Goal: Task Accomplishment & Management: Manage account settings

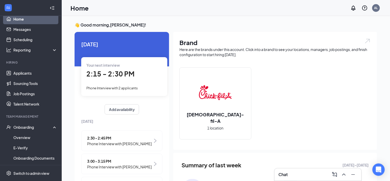
click at [17, 21] on link "Home" at bounding box center [35, 19] width 44 height 10
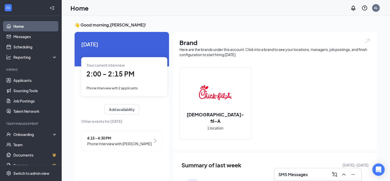
click at [118, 83] on div "Your current interview 2:00 - 2:15 PM Phone Interview with 2 applicants" at bounding box center [124, 76] width 86 height 39
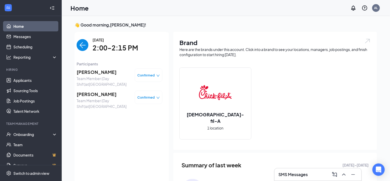
scroll to position [2, 0]
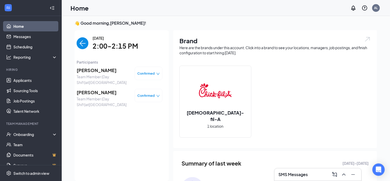
click at [90, 70] on span "[PERSON_NAME]" at bounding box center [104, 70] width 54 height 7
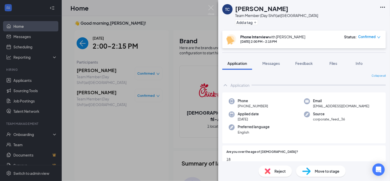
click at [262, 6] on h1 "[PERSON_NAME]" at bounding box center [261, 8] width 53 height 9
copy h1 "[PERSON_NAME]"
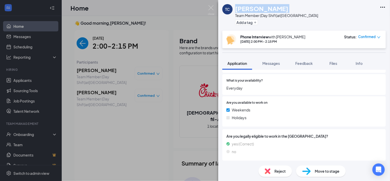
scroll to position [72, 0]
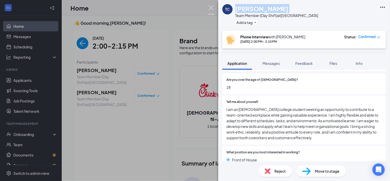
click at [213, 10] on img at bounding box center [211, 10] width 6 height 10
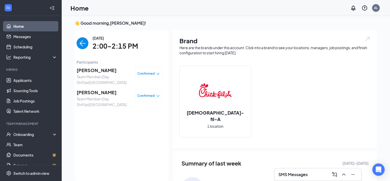
click at [102, 92] on span "[PERSON_NAME]" at bounding box center [104, 92] width 54 height 7
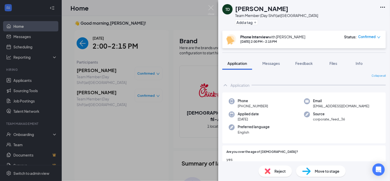
click at [213, 16] on div "TD Tyana Durby Team Member (Day Shift) at Victory Boulevard Add a tag Phone Int…" at bounding box center [195, 90] width 390 height 181
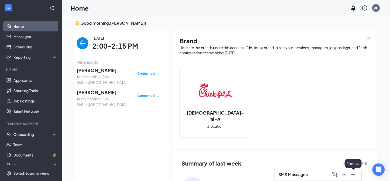
click at [353, 175] on icon "Minimize" at bounding box center [353, 174] width 6 height 6
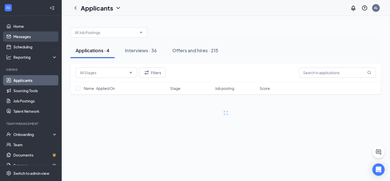
click at [13, 35] on link "Messages" at bounding box center [35, 36] width 44 height 10
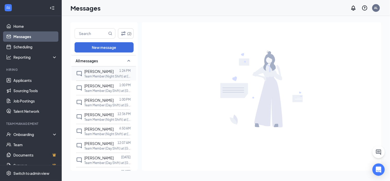
click at [100, 78] on p "Team Member (Night Shift) at Victory Boulevard" at bounding box center [107, 76] width 46 height 4
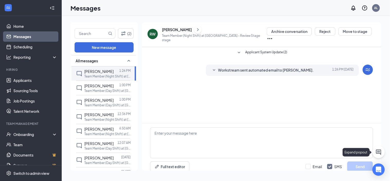
scroll to position [4, 0]
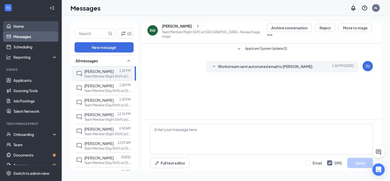
click at [18, 26] on link "Home" at bounding box center [35, 26] width 44 height 10
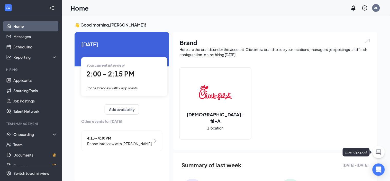
click at [381, 152] on icon "ChatActive" at bounding box center [378, 152] width 6 height 6
click at [320, 175] on div "SMS Messages" at bounding box center [318, 174] width 79 height 8
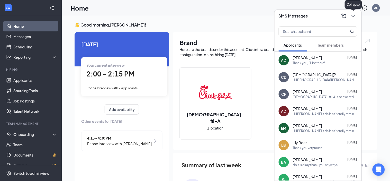
click at [353, 15] on icon "ChevronDown" at bounding box center [353, 16] width 6 height 6
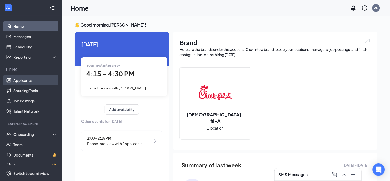
click at [29, 81] on link "Applicants" at bounding box center [35, 80] width 44 height 10
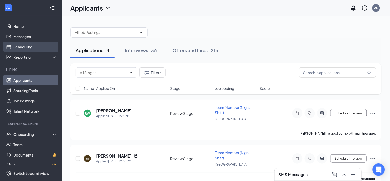
click at [28, 47] on link "Scheduling" at bounding box center [35, 47] width 44 height 10
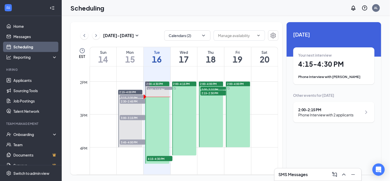
scroll to position [438, 0]
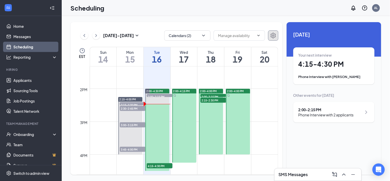
click at [271, 36] on icon "Settings" at bounding box center [273, 36] width 5 height 6
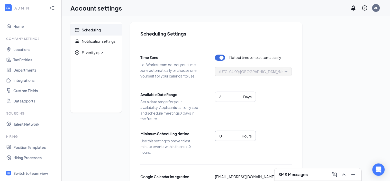
click at [225, 136] on input "0" at bounding box center [229, 136] width 20 height 6
click at [238, 135] on input "1" at bounding box center [229, 136] width 20 height 6
click at [238, 135] on input "2" at bounding box center [229, 136] width 20 height 6
click at [238, 135] on input "3" at bounding box center [229, 136] width 20 height 6
click at [238, 134] on input "6" at bounding box center [229, 136] width 20 height 6
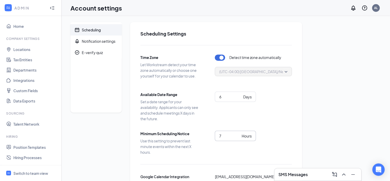
click at [238, 134] on input "7" at bounding box center [229, 136] width 20 height 6
click at [238, 134] on input "8" at bounding box center [229, 136] width 20 height 6
click at [238, 134] on input "9" at bounding box center [229, 136] width 20 height 6
click at [238, 134] on input "10" at bounding box center [229, 136] width 20 height 6
click at [238, 134] on input "11" at bounding box center [229, 136] width 20 height 6
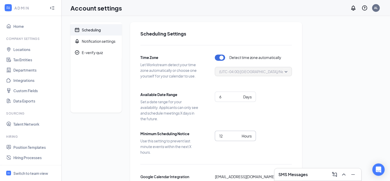
click at [238, 134] on input "12" at bounding box center [229, 136] width 20 height 6
click at [238, 134] on input "13" at bounding box center [229, 136] width 20 height 6
click at [238, 134] on input "14" at bounding box center [229, 136] width 20 height 6
click at [238, 134] on input "15" at bounding box center [229, 136] width 20 height 6
click at [238, 134] on input "16" at bounding box center [229, 136] width 20 height 6
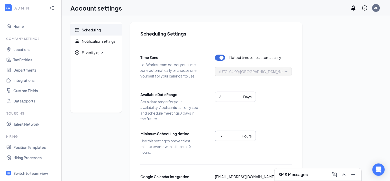
click at [238, 134] on input "17" at bounding box center [229, 136] width 20 height 6
click at [238, 134] on input "18" at bounding box center [229, 136] width 20 height 6
click at [238, 134] on input "19" at bounding box center [229, 136] width 20 height 6
click at [238, 134] on input "20" at bounding box center [229, 136] width 20 height 6
click at [238, 134] on input "21" at bounding box center [229, 136] width 20 height 6
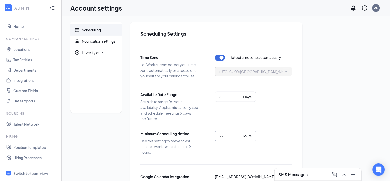
click at [238, 134] on input "22" at bounding box center [229, 136] width 20 height 6
click at [238, 134] on input "23" at bounding box center [229, 136] width 20 height 6
type input "24"
click at [238, 135] on input "24" at bounding box center [229, 136] width 20 height 6
click at [238, 138] on input "24" at bounding box center [229, 136] width 20 height 6
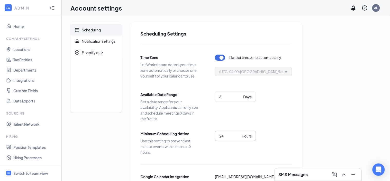
click at [88, 30] on div "Scheduling" at bounding box center [91, 29] width 19 height 5
click at [34, 174] on div "Switch to team view" at bounding box center [30, 172] width 35 height 5
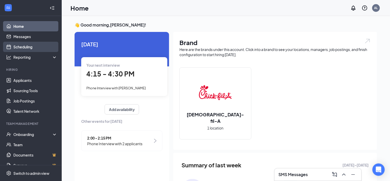
click at [20, 47] on link "Scheduling" at bounding box center [35, 47] width 44 height 10
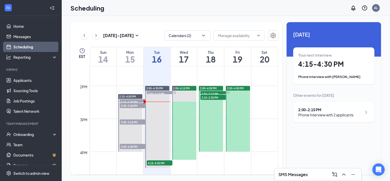
scroll to position [446, 0]
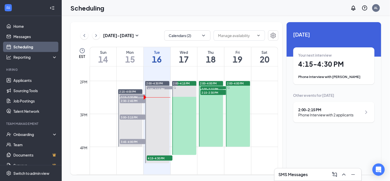
click at [240, 84] on span "2:00-4:00 PM" at bounding box center [235, 83] width 17 height 4
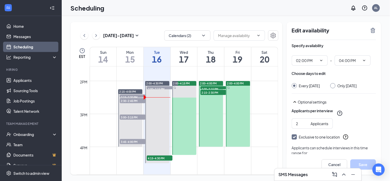
type input "02:00 PM"
type input "04:00 PM"
click at [243, 84] on span "2:00-4:00 PM" at bounding box center [235, 83] width 17 height 4
click at [373, 31] on icon "TrashOutline" at bounding box center [373, 30] width 6 height 6
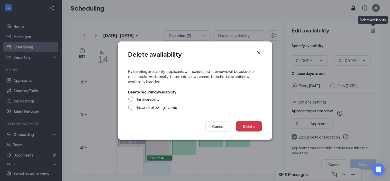
click at [269, 14] on div "Delete availability By deleting availability, applicants with scheduled intervi…" at bounding box center [195, 90] width 390 height 181
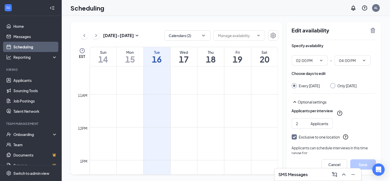
scroll to position [292, 0]
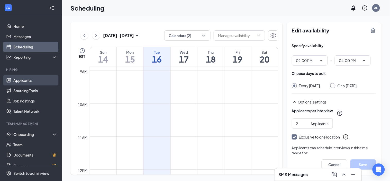
click at [22, 80] on link "Applicants" at bounding box center [35, 80] width 44 height 10
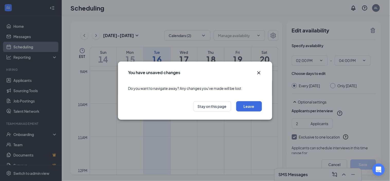
click at [259, 72] on icon "Cross" at bounding box center [258, 72] width 3 height 3
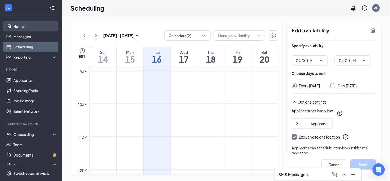
click at [22, 24] on link "Home" at bounding box center [35, 26] width 44 height 10
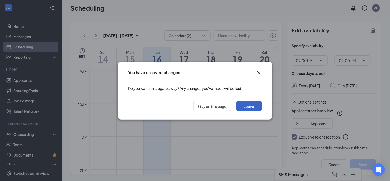
click at [245, 107] on button "Leave" at bounding box center [249, 106] width 26 height 10
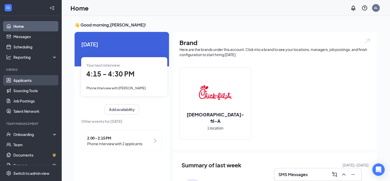
click at [24, 83] on link "Applicants" at bounding box center [35, 80] width 44 height 10
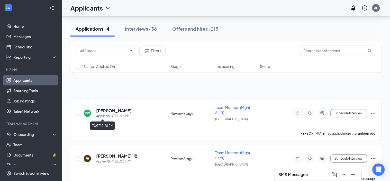
scroll to position [99, 0]
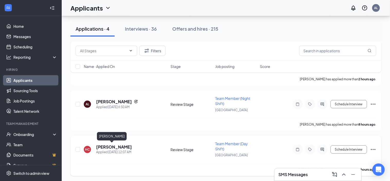
click at [109, 144] on h5 "Helen Cruz" at bounding box center [114, 147] width 36 height 6
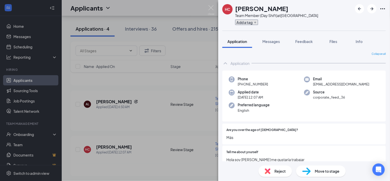
click at [255, 24] on button "Add a tag" at bounding box center [246, 22] width 23 height 5
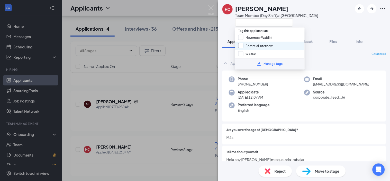
click at [255, 46] on input "Potential Interview" at bounding box center [255, 46] width 35 height 6
checkbox input "true"
click at [338, 20] on div "HC Helen Cruz Team Member (Day Shift) at Victory Boulevard" at bounding box center [304, 15] width 172 height 31
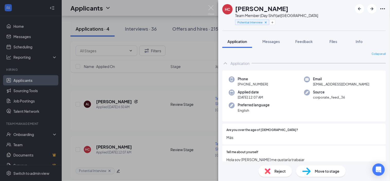
scroll to position [125, 0]
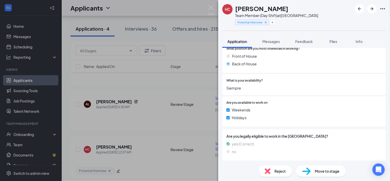
click at [276, 170] on span "Reject" at bounding box center [279, 171] width 11 height 6
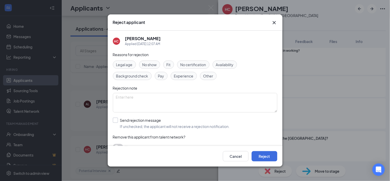
click at [145, 124] on input "Send rejection message If unchecked, the applicant will not receive a rejection…" at bounding box center [171, 122] width 117 height 11
checkbox input "true"
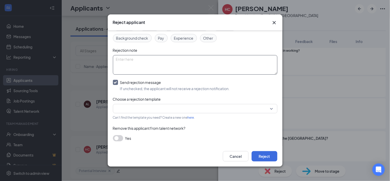
click at [166, 71] on textarea at bounding box center [195, 65] width 164 height 20
type textarea "N"
drag, startPoint x: 141, startPoint y: 60, endPoint x: 81, endPoint y: 64, distance: 60.0
click at [81, 64] on div "Reject applicant HC Helen Cruz Applied Today 12:07 AM Reasons for rejection Leg…" at bounding box center [195, 90] width 390 height 181
type textarea "May consider in the future."
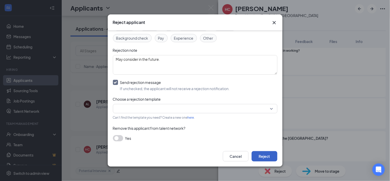
click at [265, 159] on button "Reject" at bounding box center [265, 156] width 26 height 10
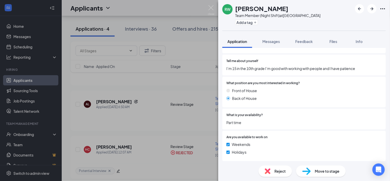
scroll to position [125, 0]
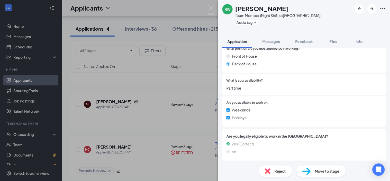
click at [275, 169] on span "Reject" at bounding box center [279, 171] width 11 height 6
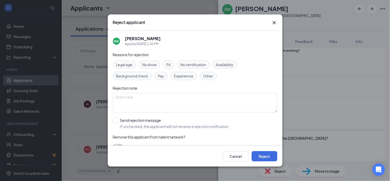
click at [129, 64] on span "Legal age" at bounding box center [124, 65] width 16 height 6
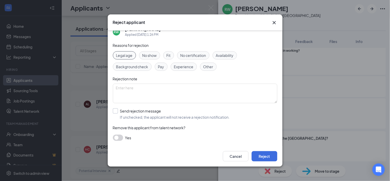
click at [164, 116] on input "Send rejection message If unchecked, the applicant will not receive a rejection…" at bounding box center [171, 113] width 117 height 11
checkbox input "true"
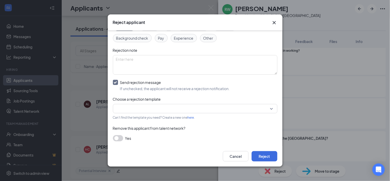
click at [165, 113] on input "search" at bounding box center [193, 108] width 155 height 9
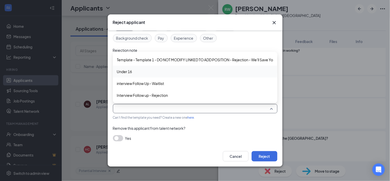
click at [142, 72] on span "Under 16" at bounding box center [195, 72] width 156 height 6
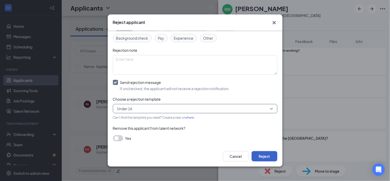
click at [267, 156] on button "Reject" at bounding box center [265, 156] width 26 height 10
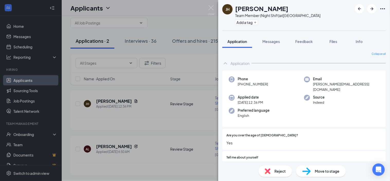
click at [216, 13] on div "JH James Hall Team Member (Night Shift) at Victory Boulevard Add a tag Applicat…" at bounding box center [195, 90] width 390 height 181
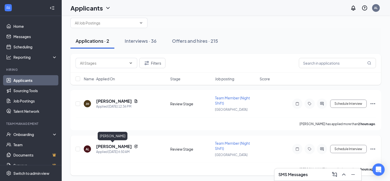
click at [114, 144] on h5 "AdriAnn Long" at bounding box center [114, 146] width 36 height 6
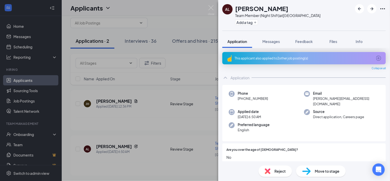
click at [350, 61] on div "This applicant also applied to 2 other job posting(s)" at bounding box center [303, 58] width 163 height 12
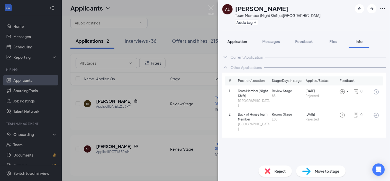
click at [249, 37] on button "Application" at bounding box center [237, 41] width 30 height 13
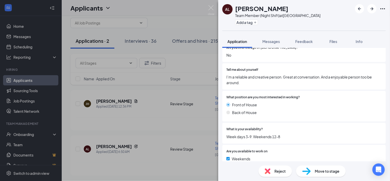
scroll to position [105, 0]
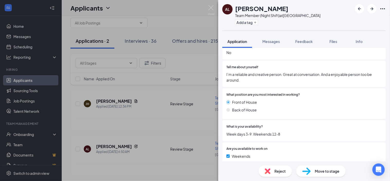
click at [276, 172] on span "Reject" at bounding box center [279, 171] width 11 height 6
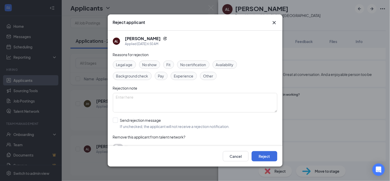
click at [124, 68] on div "Legal age" at bounding box center [124, 64] width 23 height 8
click at [130, 126] on input "Send rejection message If unchecked, the applicant will not receive a rejection…" at bounding box center [171, 122] width 117 height 11
checkbox input "true"
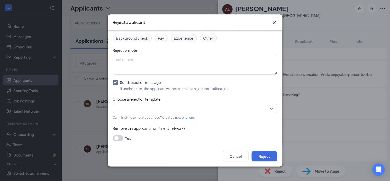
click at [140, 110] on input "search" at bounding box center [193, 108] width 155 height 9
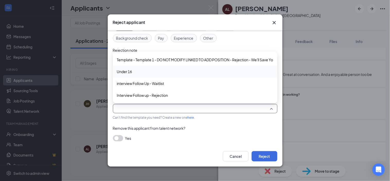
click at [139, 71] on span "Under 16" at bounding box center [195, 72] width 156 height 6
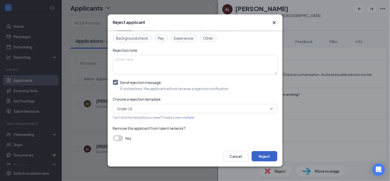
click at [262, 152] on button "Reject" at bounding box center [265, 156] width 26 height 10
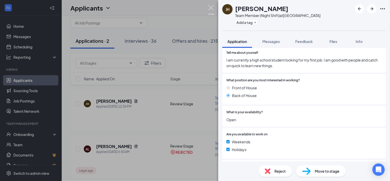
click at [211, 10] on img at bounding box center [211, 10] width 6 height 10
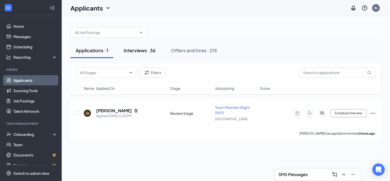
click at [141, 50] on div "Interviews · 36" at bounding box center [140, 50] width 32 height 6
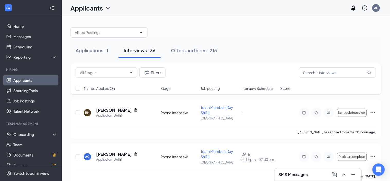
click at [266, 87] on span "Interview Schedule" at bounding box center [257, 88] width 32 height 5
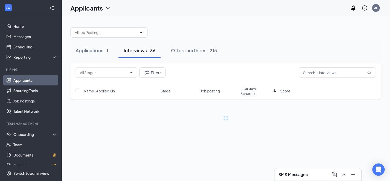
click at [262, 92] on span "Interview Schedule" at bounding box center [256, 91] width 31 height 10
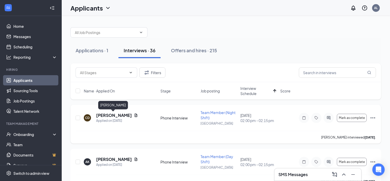
click at [114, 115] on h5 "Cherie Doucette" at bounding box center [114, 115] width 36 height 6
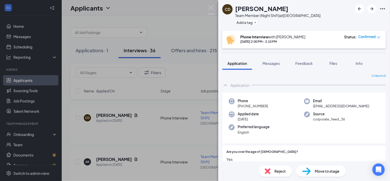
click at [284, 169] on span "Reject" at bounding box center [279, 171] width 11 height 6
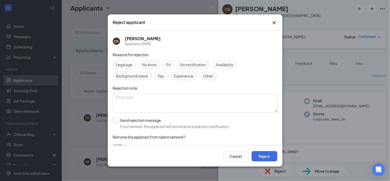
click at [140, 123] on input "Send rejection message If unchecked, the applicant will not receive a rejection…" at bounding box center [171, 122] width 117 height 11
checkbox input "true"
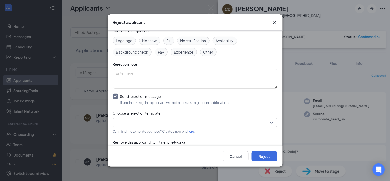
scroll to position [25, 0]
click at [141, 124] on input "search" at bounding box center [193, 121] width 155 height 9
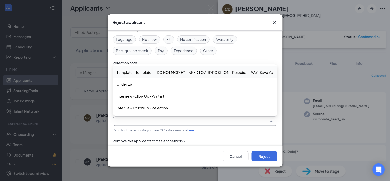
click at [146, 71] on span "Template - Template 1 - DO NOT MODIFY LINKED TO ADD POSITION - Rejection - We'l…" at bounding box center [206, 72] width 179 height 6
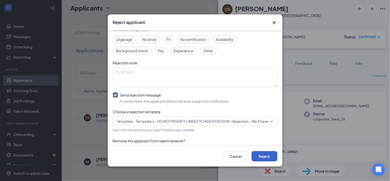
click at [258, 155] on button "Reject" at bounding box center [265, 156] width 26 height 10
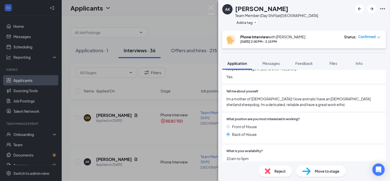
scroll to position [83, 0]
click at [272, 173] on div "Reject" at bounding box center [275, 170] width 33 height 11
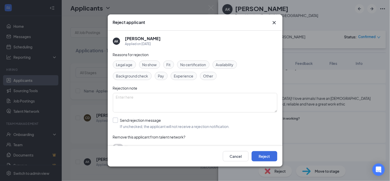
click at [140, 120] on input "Send rejection message If unchecked, the applicant will not receive a rejection…" at bounding box center [171, 122] width 117 height 11
checkbox input "true"
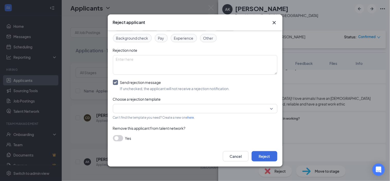
click at [158, 106] on input "search" at bounding box center [193, 108] width 155 height 9
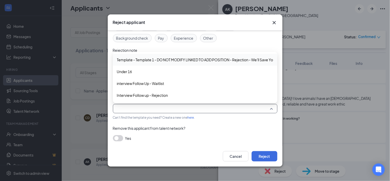
click at [176, 60] on span "Template - Template 1 - DO NOT MODIFY LINKED TO ADD POSITION - Rejection - We'l…" at bounding box center [206, 60] width 179 height 6
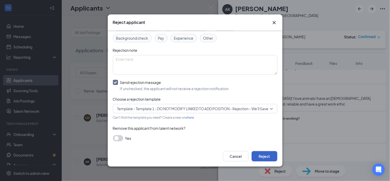
click at [258, 156] on button "Reject" at bounding box center [265, 156] width 26 height 10
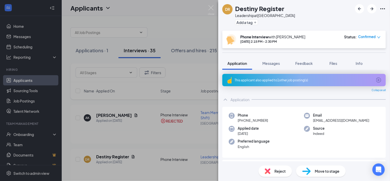
click at [292, 83] on div "This applicant also applied to 1 other job posting(s)" at bounding box center [303, 80] width 163 height 12
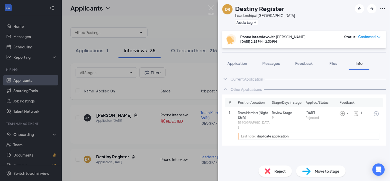
click at [270, 172] on img at bounding box center [268, 171] width 6 height 6
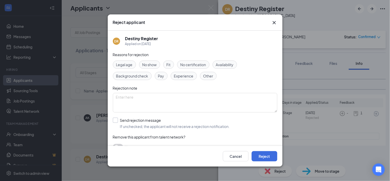
click at [144, 127] on input "Send rejection message If unchecked, the applicant will not receive a rejection…" at bounding box center [171, 122] width 117 height 11
checkbox input "true"
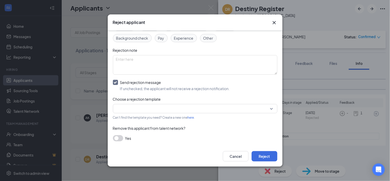
click at [181, 108] on input "search" at bounding box center [193, 108] width 155 height 9
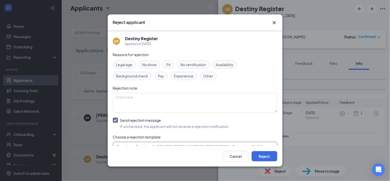
scroll to position [38, 0]
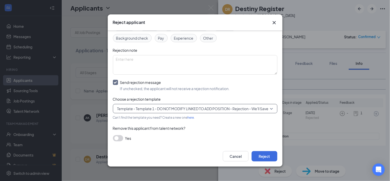
click at [273, 22] on icon "Cross" at bounding box center [274, 23] width 6 height 6
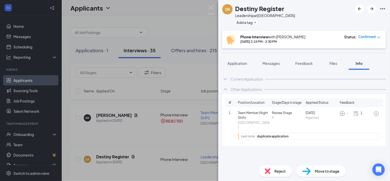
click at [254, 109] on div "1 Team Member (Night Shift) Victory Boulevard Review Stage 9 Sep 7 Rejected - 1…" at bounding box center [304, 124] width 158 height 33
click at [246, 80] on div "Current Application" at bounding box center [247, 78] width 33 height 5
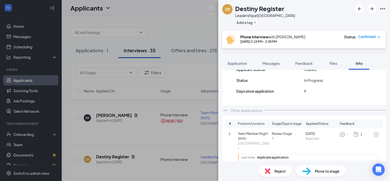
scroll to position [0, 0]
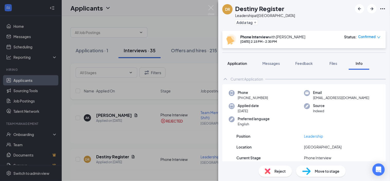
click at [244, 63] on span "Application" at bounding box center [237, 63] width 20 height 5
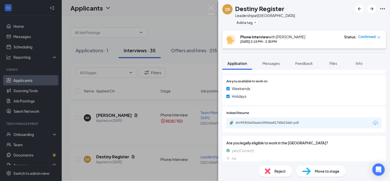
scroll to position [204, 0]
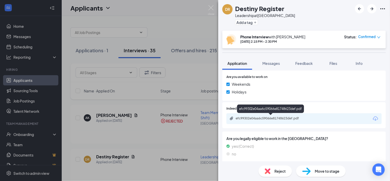
click at [266, 120] on div "efc99302e04aa6c59066e81748623def.pdf" at bounding box center [271, 118] width 83 height 5
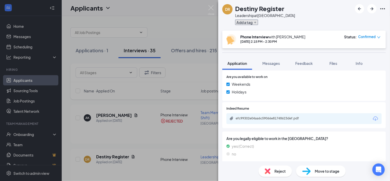
click at [245, 24] on button "Add a tag" at bounding box center [246, 22] width 23 height 5
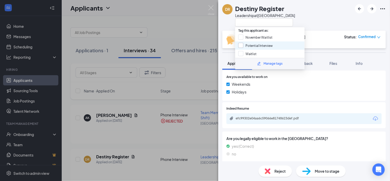
click at [242, 44] on input "Potential Interview" at bounding box center [255, 46] width 35 height 6
checkbox input "true"
click at [322, 28] on div "DR Destiny Register Leadership at Victory Boulevard" at bounding box center [304, 15] width 172 height 31
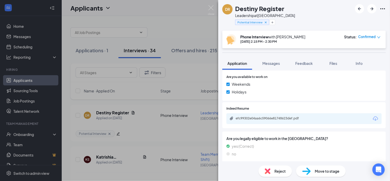
click at [282, 170] on span "Reject" at bounding box center [279, 171] width 11 height 6
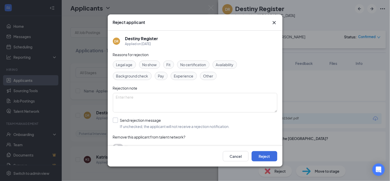
click at [141, 125] on input "Send rejection message If unchecked, the applicant will not receive a rejection…" at bounding box center [171, 122] width 117 height 11
click at [143, 126] on input "Send rejection message If unchecked, the applicant will not receive a rejection…" at bounding box center [171, 122] width 117 height 11
checkbox input "true"
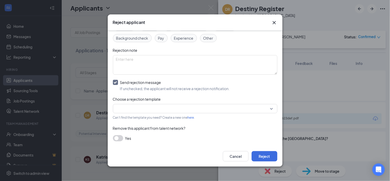
click at [150, 111] on input "search" at bounding box center [193, 108] width 155 height 9
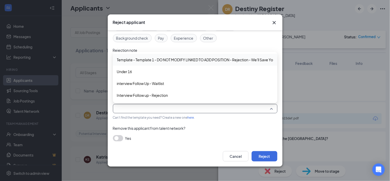
click at [164, 60] on span "Template - Template 1 - DO NOT MODIFY LINKED TO ADD POSITION - Rejection - We'l…" at bounding box center [206, 60] width 179 height 6
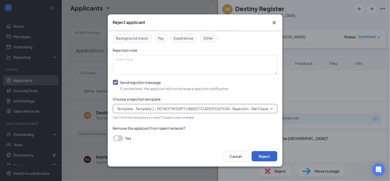
click at [267, 155] on button "Reject" at bounding box center [265, 156] width 26 height 10
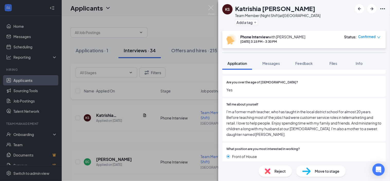
scroll to position [75, 0]
click at [278, 173] on span "Reject" at bounding box center [279, 171] width 11 height 6
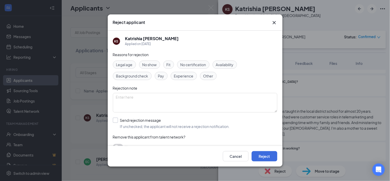
click at [132, 119] on input "Send rejection message If unchecked, the applicant will not receive a rejection…" at bounding box center [171, 122] width 117 height 11
checkbox input "true"
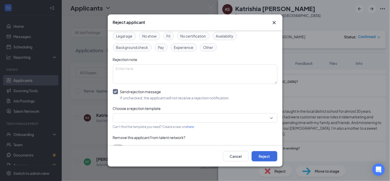
scroll to position [30, 0]
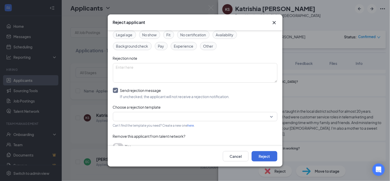
click at [155, 121] on div "Reasons for rejection Legal age No show Fit No certification Availability Backg…" at bounding box center [195, 88] width 164 height 132
click at [154, 116] on input "search" at bounding box center [193, 116] width 155 height 9
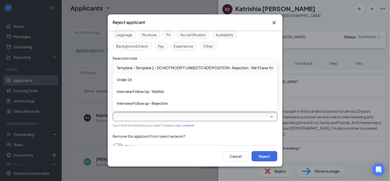
click at [172, 66] on span "Template - Template 1 - DO NOT MODIFY LINKED TO ADD POSITION - Rejection - We'l…" at bounding box center [206, 68] width 179 height 6
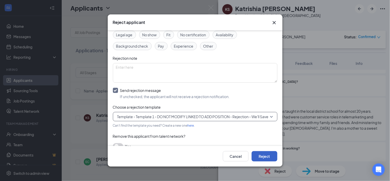
click at [276, 152] on button "Reject" at bounding box center [265, 156] width 26 height 10
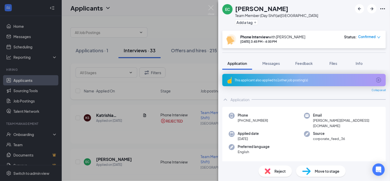
click at [282, 84] on div "This applicant also applied to 1 other job posting(s)" at bounding box center [303, 80] width 163 height 12
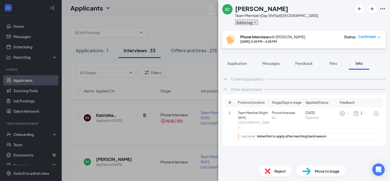
click at [248, 24] on button "Add a tag" at bounding box center [246, 22] width 23 height 5
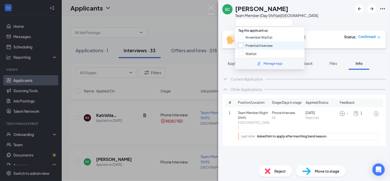
click at [246, 47] on input "Potential Interview" at bounding box center [255, 46] width 35 height 6
checkbox input "true"
click at [311, 33] on div "Phone Interview with Alicia Leeman Sep 12, 3:45 PM - 4:00 PM Status : Confirmed" at bounding box center [303, 40] width 163 height 18
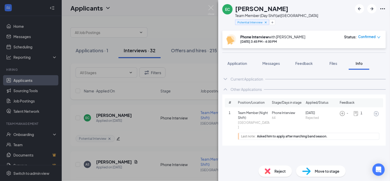
click at [276, 173] on span "Reject" at bounding box center [279, 171] width 11 height 6
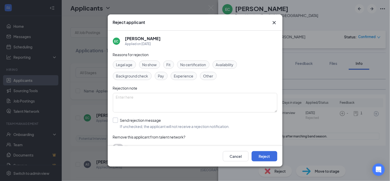
click at [138, 123] on input "Send rejection message If unchecked, the applicant will not receive a rejection…" at bounding box center [171, 122] width 117 height 11
checkbox input "true"
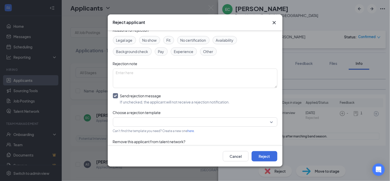
scroll to position [28, 0]
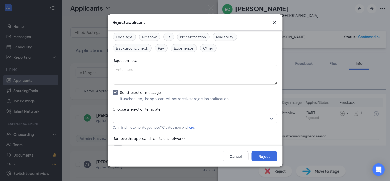
click at [274, 22] on icon "Cross" at bounding box center [274, 23] width 6 height 6
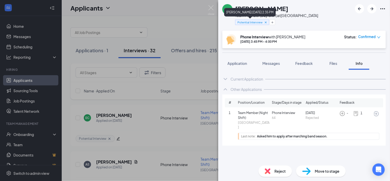
click at [265, 22] on icon "Cross" at bounding box center [266, 23] width 4 height 4
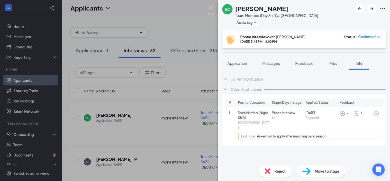
click at [275, 170] on span "Reject" at bounding box center [279, 171] width 11 height 6
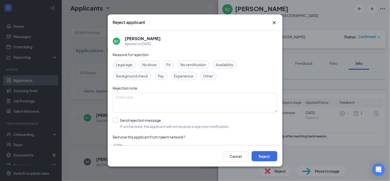
click at [128, 125] on input "Send rejection message If unchecked, the applicant will not receive a rejection…" at bounding box center [171, 122] width 117 height 11
checkbox input "true"
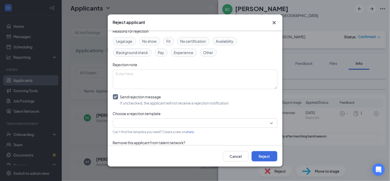
scroll to position [26, 0]
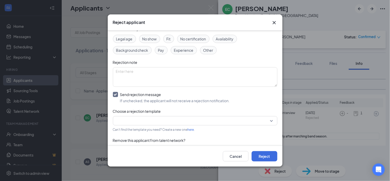
click at [155, 118] on input "search" at bounding box center [193, 120] width 155 height 9
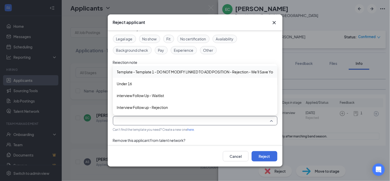
click at [160, 72] on span "Template - Template 1 - DO NOT MODIFY LINKED TO ADD POSITION - Rejection - We'l…" at bounding box center [206, 72] width 179 height 6
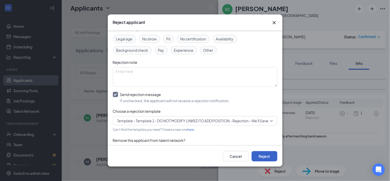
click at [266, 157] on button "Reject" at bounding box center [265, 156] width 26 height 10
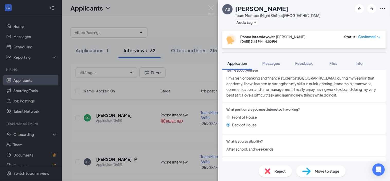
scroll to position [102, 0]
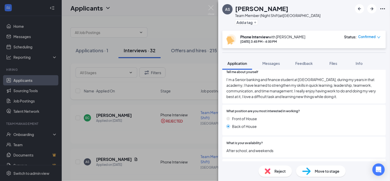
click at [276, 173] on span "Reject" at bounding box center [279, 171] width 11 height 6
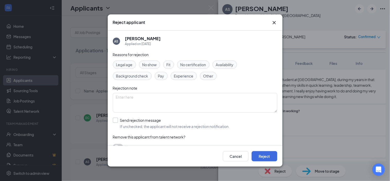
click at [132, 127] on input "Send rejection message If unchecked, the applicant will not receive a rejection…" at bounding box center [171, 122] width 117 height 11
checkbox input "true"
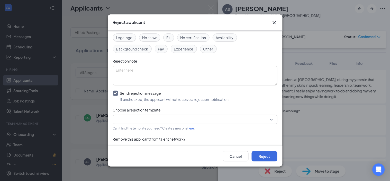
scroll to position [30, 0]
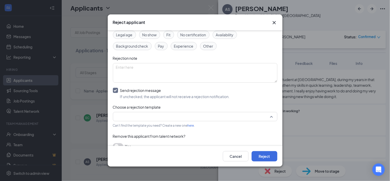
click at [143, 120] on input "search" at bounding box center [193, 116] width 155 height 9
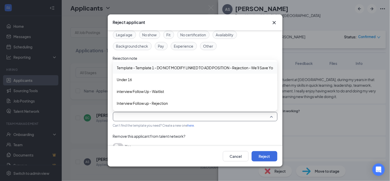
click at [160, 67] on span "Template - Template 1 - DO NOT MODIFY LINKED TO ADD POSITION - Rejection - We'l…" at bounding box center [206, 68] width 179 height 6
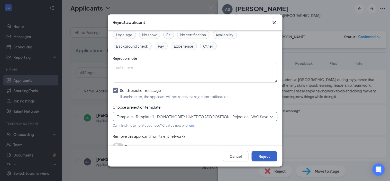
click at [267, 157] on button "Reject" at bounding box center [265, 156] width 26 height 10
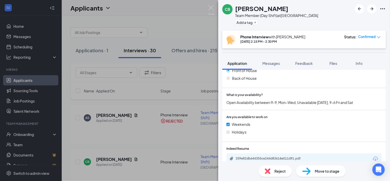
scroll to position [156, 0]
click at [276, 172] on span "Reject" at bounding box center [279, 171] width 11 height 6
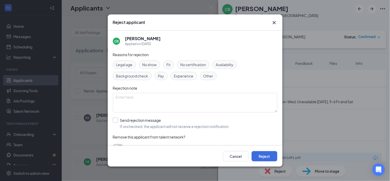
click at [133, 119] on input "Send rejection message If unchecked, the applicant will not receive a rejection…" at bounding box center [171, 122] width 117 height 11
checkbox input "true"
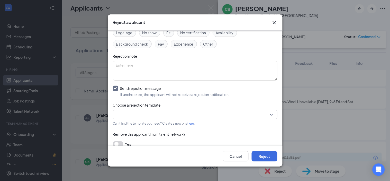
scroll to position [38, 0]
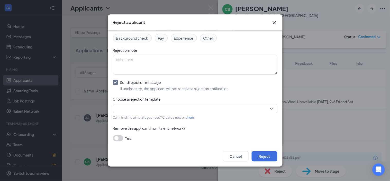
click at [171, 110] on input "search" at bounding box center [193, 108] width 155 height 9
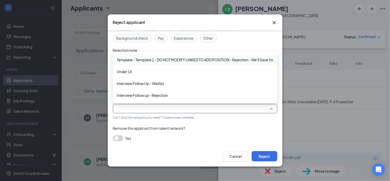
click at [193, 61] on span "Template - Template 1 - DO NOT MODIFY LINKED TO ADD POSITION - Rejection - We'l…" at bounding box center [206, 60] width 179 height 6
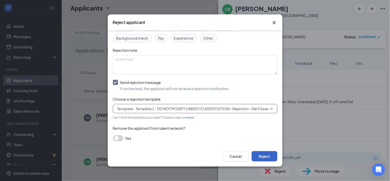
click at [264, 159] on button "Reject" at bounding box center [265, 156] width 26 height 10
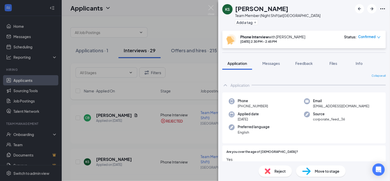
click at [278, 170] on span "Reject" at bounding box center [279, 171] width 11 height 6
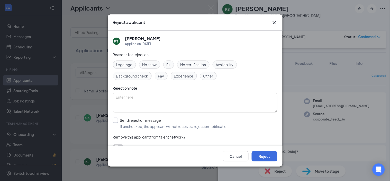
click at [139, 125] on input "Send rejection message If unchecked, the applicant will not receive a rejection…" at bounding box center [171, 122] width 117 height 11
checkbox input "true"
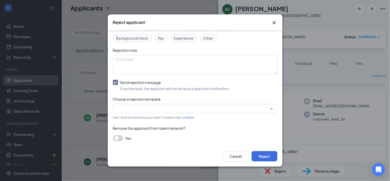
click at [182, 109] on input "search" at bounding box center [193, 108] width 155 height 9
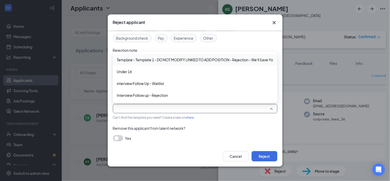
click at [196, 58] on span "Template - Template 1 - DO NOT MODIFY LINKED TO ADD POSITION - Rejection - We'l…" at bounding box center [206, 60] width 179 height 6
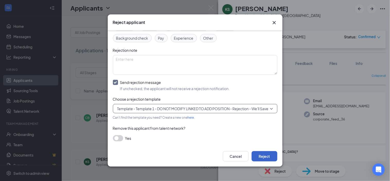
click at [265, 156] on button "Reject" at bounding box center [265, 156] width 26 height 10
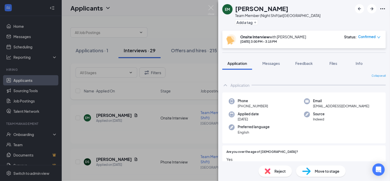
click at [279, 169] on span "Reject" at bounding box center [279, 171] width 11 height 6
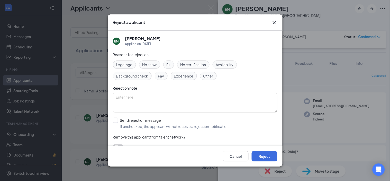
click at [276, 22] on icon "Cross" at bounding box center [274, 23] width 6 height 6
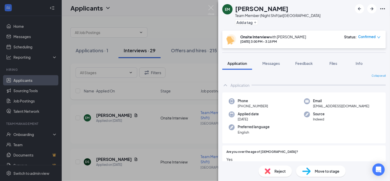
click at [31, 173] on div "EM Elena Munoz Team Member (Night Shift) at Victory Boulevard Add a tag Onsite …" at bounding box center [195, 90] width 390 height 181
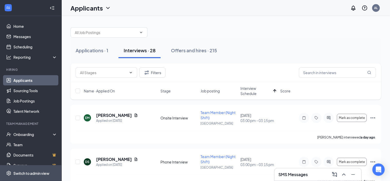
click at [37, 172] on div "Switch to admin view" at bounding box center [31, 172] width 36 height 5
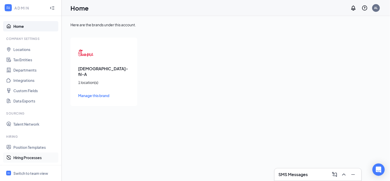
click at [36, 158] on link "Hiring Processes" at bounding box center [35, 157] width 44 height 10
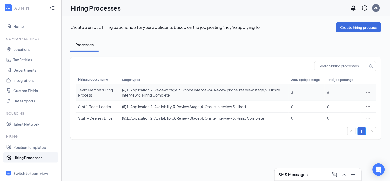
click at [369, 91] on icon "Ellipses" at bounding box center [368, 92] width 5 height 5
click at [328, 102] on span "Edit" at bounding box center [326, 102] width 7 height 5
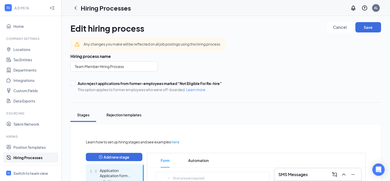
click at [130, 115] on div "Rejection templates" at bounding box center [123, 114] width 35 height 5
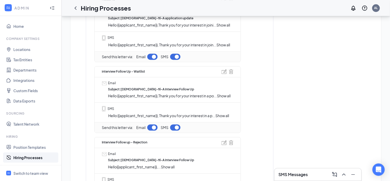
scroll to position [250, 0]
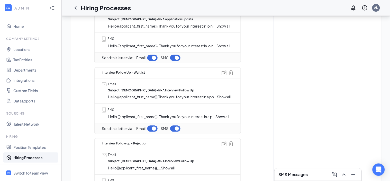
click at [228, 117] on span "Show all" at bounding box center [222, 116] width 14 height 5
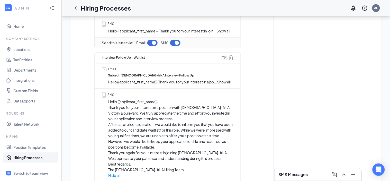
scroll to position [265, 0]
click at [37, 174] on div "Switch to team view" at bounding box center [30, 172] width 35 height 5
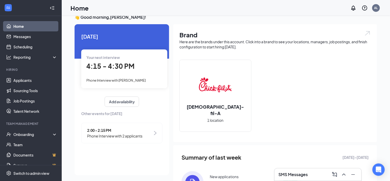
scroll to position [8, 0]
click at [27, 80] on link "Applicants" at bounding box center [35, 80] width 44 height 10
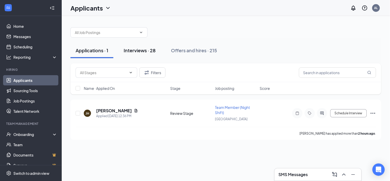
click at [137, 55] on button "Interviews · 28" at bounding box center [139, 50] width 42 height 15
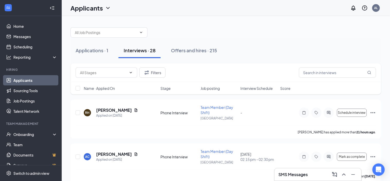
click at [263, 87] on span "Interview Schedule" at bounding box center [257, 88] width 32 height 5
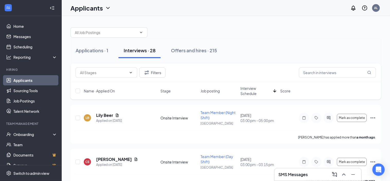
click at [252, 91] on span "Interview Schedule" at bounding box center [256, 91] width 31 height 10
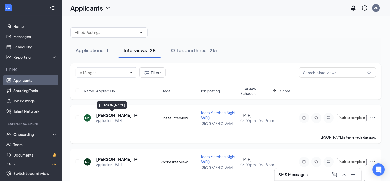
click at [106, 114] on h5 "Elena Munoz" at bounding box center [114, 115] width 36 height 6
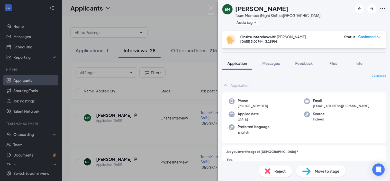
click at [279, 172] on span "Reject" at bounding box center [279, 171] width 11 height 6
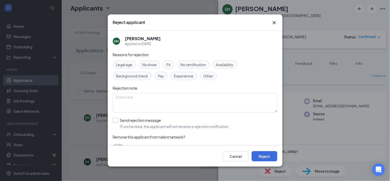
click at [128, 121] on input "Send rejection message If unchecked, the applicant will not receive a rejection…" at bounding box center [171, 122] width 117 height 11
checkbox input "true"
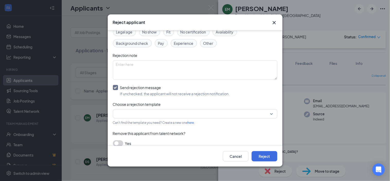
scroll to position [38, 0]
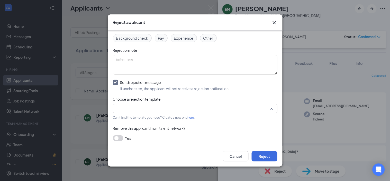
click at [164, 105] on input "search" at bounding box center [193, 108] width 155 height 9
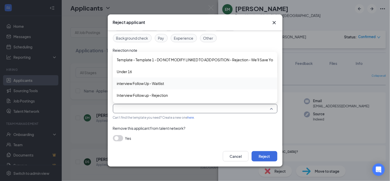
click at [153, 86] on span "interview Follow Up - Waitlist" at bounding box center [140, 83] width 47 height 6
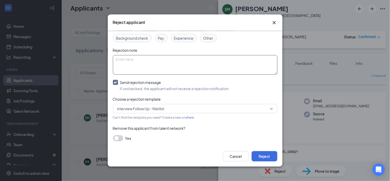
click at [212, 65] on textarea at bounding box center [195, 65] width 164 height 20
type textarea "S"
click at [156, 59] on textarea "Fully Staffed, would consider in the future." at bounding box center [195, 65] width 164 height 20
click at [179, 71] on textarea "Fully Staffed, would consider in the future." at bounding box center [195, 65] width 164 height 20
click at [125, 57] on textarea "Fully Staffed, would consider in the future." at bounding box center [195, 65] width 164 height 20
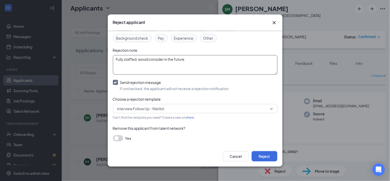
type textarea "Fully staffed, would consider in the future."
click at [203, 80] on input "Send rejection message If unchecked, the applicant will not receive a rejection…" at bounding box center [171, 85] width 117 height 11
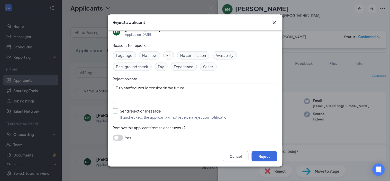
scroll to position [9, 0]
click at [144, 114] on input "Send rejection message If unchecked, the applicant will not receive a rejection…" at bounding box center [171, 113] width 117 height 11
checkbox input "true"
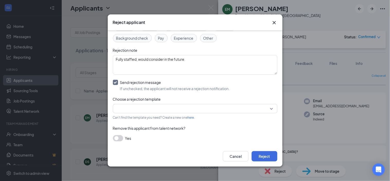
click at [163, 110] on input "search" at bounding box center [193, 108] width 155 height 9
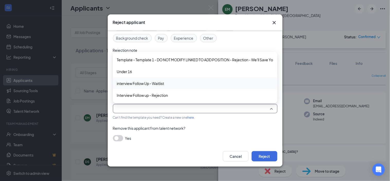
click at [157, 86] on span "interview Follow Up - Waitlist" at bounding box center [140, 83] width 47 height 6
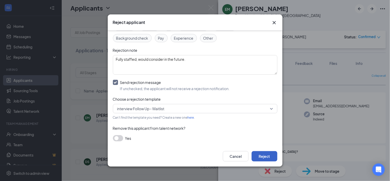
click at [264, 156] on button "Reject" at bounding box center [265, 156] width 26 height 10
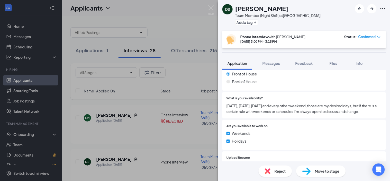
scroll to position [147, 0]
click at [272, 168] on div "Reject" at bounding box center [275, 170] width 33 height 11
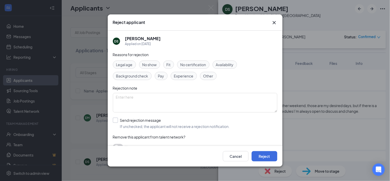
click at [159, 127] on input "Send rejection message If unchecked, the applicant will not receive a rejection…" at bounding box center [171, 122] width 117 height 11
checkbox input "true"
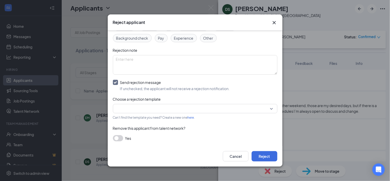
click at [148, 109] on input "search" at bounding box center [193, 108] width 155 height 9
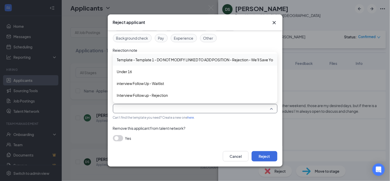
click at [164, 58] on span "Template - Template 1 - DO NOT MODIFY LINKED TO ADD POSITION - Rejection - We'l…" at bounding box center [206, 60] width 179 height 6
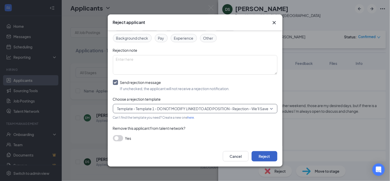
click at [271, 157] on button "Reject" at bounding box center [265, 156] width 26 height 10
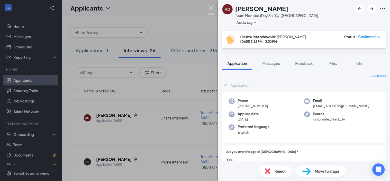
click at [211, 11] on img at bounding box center [211, 10] width 6 height 10
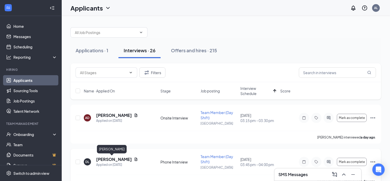
click at [108, 157] on h5 "[PERSON_NAME]" at bounding box center [114, 159] width 36 height 6
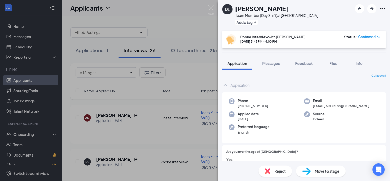
click at [276, 172] on span "Reject" at bounding box center [279, 171] width 11 height 6
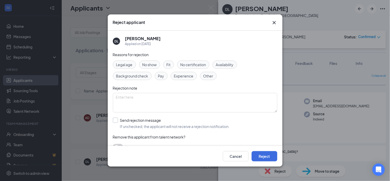
click at [137, 127] on input "Send rejection message If unchecked, the applicant will not receive a rejection…" at bounding box center [171, 122] width 117 height 11
checkbox input "true"
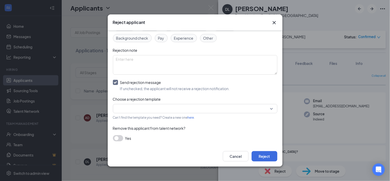
click at [163, 109] on input "search" at bounding box center [193, 108] width 155 height 9
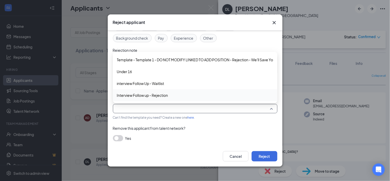
click at [164, 97] on span "Interview Follow up - Rejection" at bounding box center [142, 95] width 51 height 6
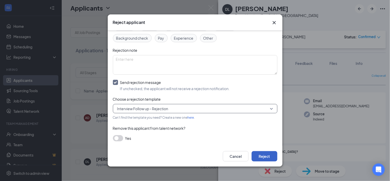
click at [264, 156] on button "Reject" at bounding box center [265, 156] width 26 height 10
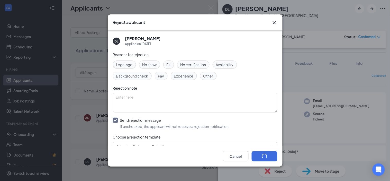
scroll to position [38, 0]
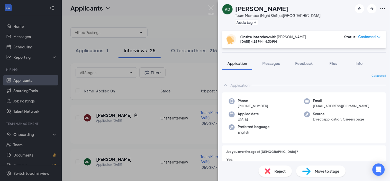
click at [275, 172] on span "Reject" at bounding box center [279, 171] width 11 height 6
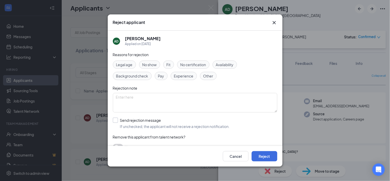
click at [137, 124] on input "Send rejection message If unchecked, the applicant will not receive a rejection…" at bounding box center [171, 122] width 117 height 11
checkbox input "true"
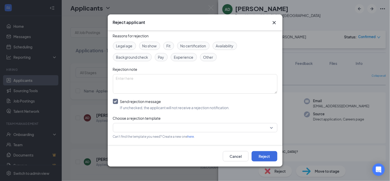
scroll to position [19, 0]
click at [152, 128] on input "search" at bounding box center [193, 127] width 155 height 9
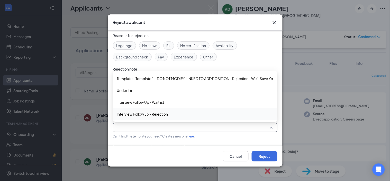
click at [161, 112] on span "Interview Follow up - Rejection" at bounding box center [142, 114] width 51 height 6
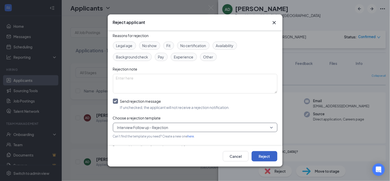
click at [265, 152] on button "Reject" at bounding box center [265, 156] width 26 height 10
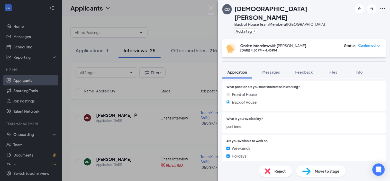
scroll to position [130, 0]
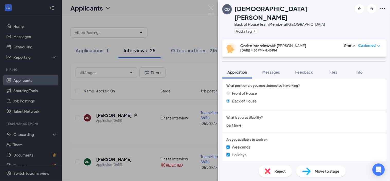
click at [272, 173] on div "Reject" at bounding box center [275, 170] width 33 height 11
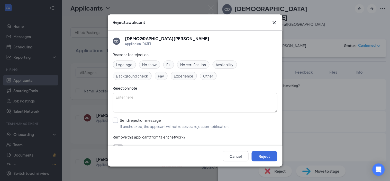
click at [116, 122] on input "Send rejection message If unchecked, the applicant will not receive a rejection…" at bounding box center [171, 122] width 117 height 11
checkbox input "true"
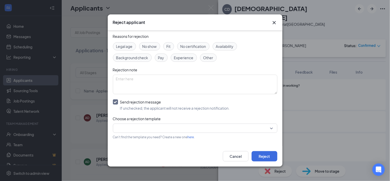
scroll to position [38, 0]
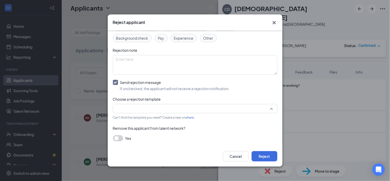
click at [170, 111] on input "search" at bounding box center [193, 108] width 155 height 9
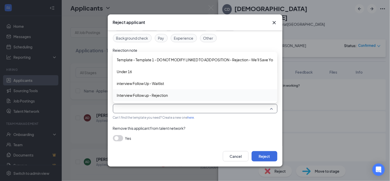
click at [160, 97] on span "Interview Follow up - Rejection" at bounding box center [142, 95] width 51 height 6
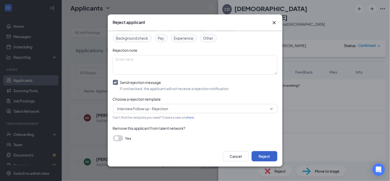
click at [269, 154] on button "Reject" at bounding box center [265, 156] width 26 height 10
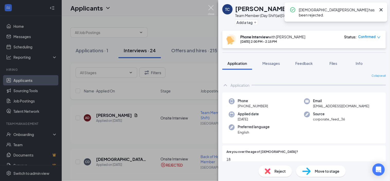
click at [211, 12] on img at bounding box center [211, 10] width 6 height 10
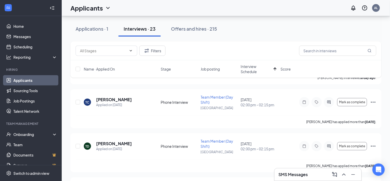
scroll to position [58, 0]
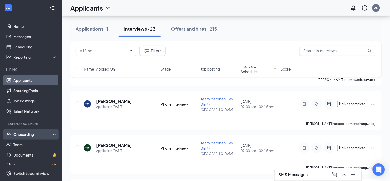
click at [25, 136] on div "Onboarding" at bounding box center [33, 134] width 40 height 5
click at [25, 145] on link "Overview" at bounding box center [35, 144] width 44 height 10
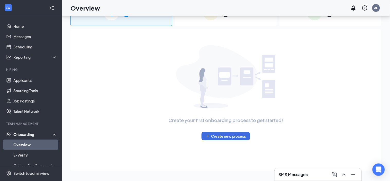
scroll to position [23, 0]
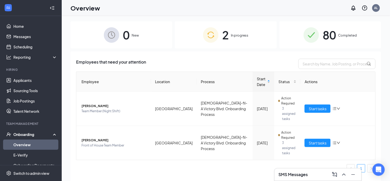
scroll to position [23, 0]
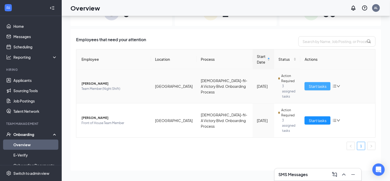
click at [313, 83] on span "Start tasks" at bounding box center [318, 86] width 18 height 6
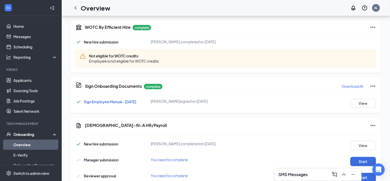
scroll to position [163, 0]
click at [356, 160] on button "Start" at bounding box center [363, 161] width 26 height 9
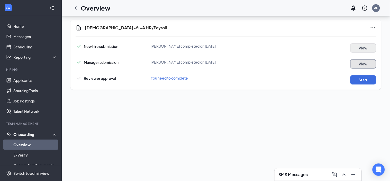
scroll to position [81, 0]
click at [363, 83] on button "Start" at bounding box center [363, 79] width 26 height 9
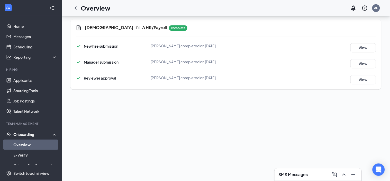
click at [24, 144] on link "Overview" at bounding box center [35, 144] width 44 height 10
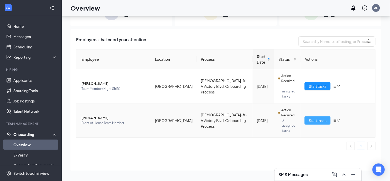
click at [324, 117] on span "Start tasks" at bounding box center [318, 120] width 18 height 6
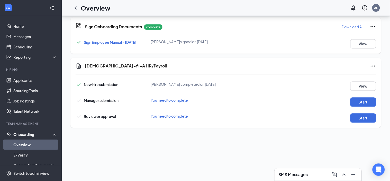
scroll to position [223, 0]
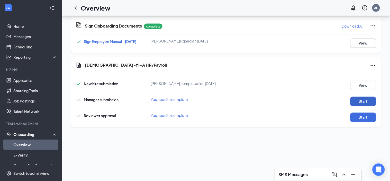
click at [365, 102] on button "Start" at bounding box center [363, 101] width 26 height 9
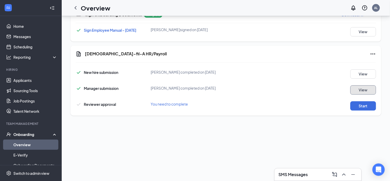
scroll to position [309, 0]
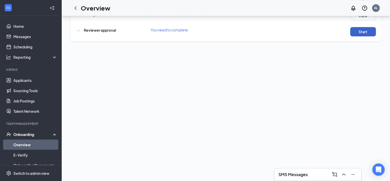
click at [366, 29] on button "Start" at bounding box center [363, 31] width 26 height 9
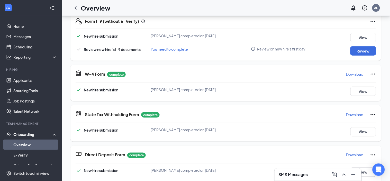
scroll to position [0, 0]
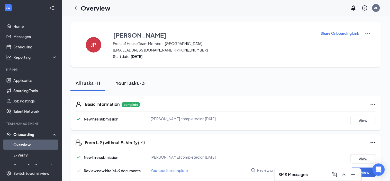
click at [140, 82] on div "Your Tasks · 3" at bounding box center [130, 83] width 29 height 6
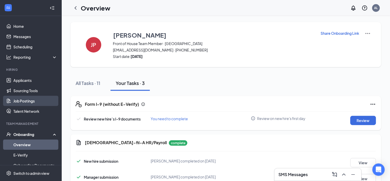
click at [30, 103] on link "Job Postings" at bounding box center [35, 101] width 44 height 10
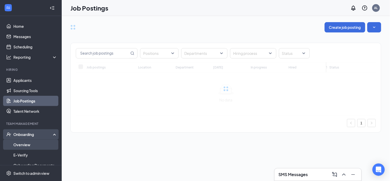
click at [28, 145] on link "Overview" at bounding box center [35, 144] width 44 height 10
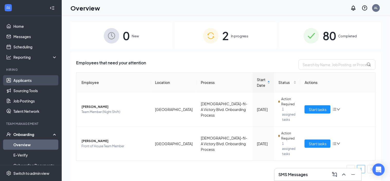
click at [24, 83] on link "Applicants" at bounding box center [35, 80] width 44 height 10
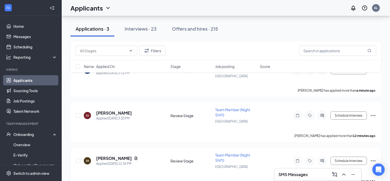
scroll to position [55, 0]
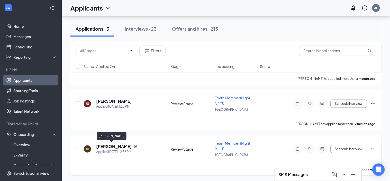
click at [104, 146] on h5 "[PERSON_NAME]" at bounding box center [114, 146] width 36 height 6
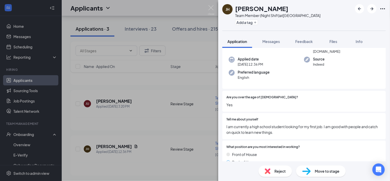
scroll to position [39, 0]
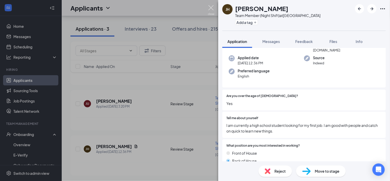
click at [213, 12] on img at bounding box center [211, 10] width 6 height 10
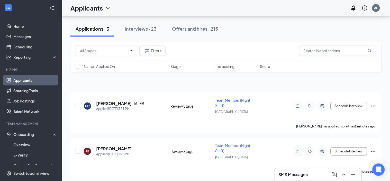
scroll to position [55, 0]
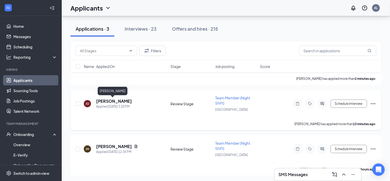
click at [119, 103] on h5 "[PERSON_NAME]" at bounding box center [114, 101] width 36 height 6
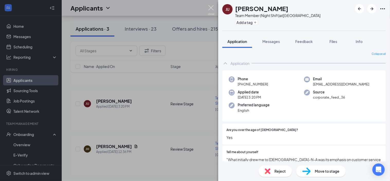
click at [210, 13] on img at bounding box center [211, 10] width 6 height 10
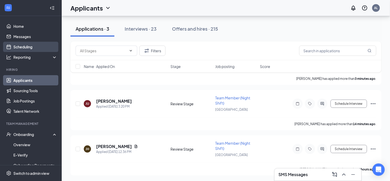
click at [35, 48] on link "Scheduling" at bounding box center [35, 47] width 44 height 10
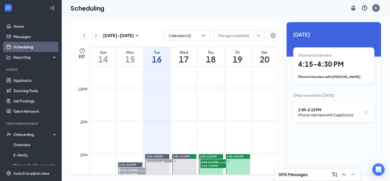
scroll to position [369, 0]
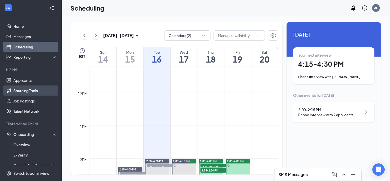
click at [32, 85] on link "Sourcing Tools" at bounding box center [35, 90] width 44 height 10
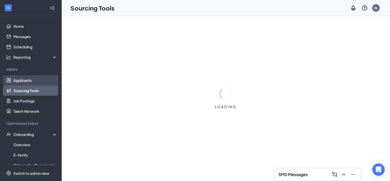
click at [31, 77] on link "Applicants" at bounding box center [35, 80] width 44 height 10
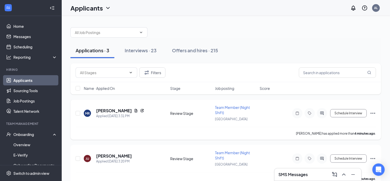
scroll to position [55, 0]
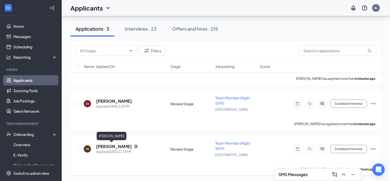
click at [103, 145] on h5 "[PERSON_NAME]" at bounding box center [114, 146] width 36 height 6
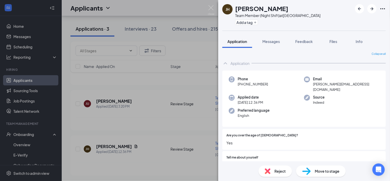
click at [318, 172] on span "Move to stage" at bounding box center [327, 171] width 25 height 6
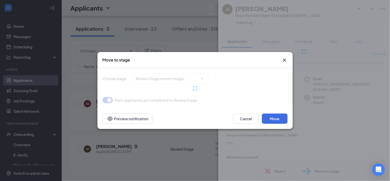
type input "Phone Interview (next stage)"
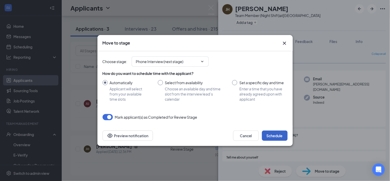
click at [278, 136] on button "Schedule" at bounding box center [275, 135] width 26 height 10
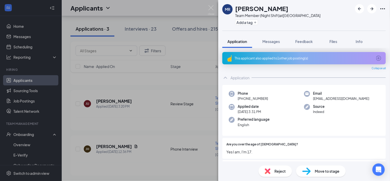
click at [302, 61] on div "This applicant also applied to 1 other job posting(s)" at bounding box center [303, 58] width 163 height 12
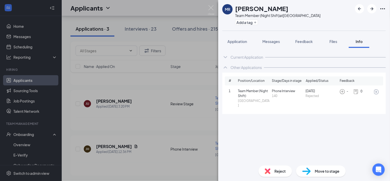
click at [376, 91] on icon "ArrowCircle" at bounding box center [376, 91] width 5 height 5
click at [242, 43] on span "Application" at bounding box center [237, 41] width 20 height 5
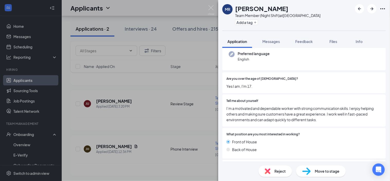
scroll to position [66, 0]
click at [211, 5] on img at bounding box center [211, 10] width 6 height 10
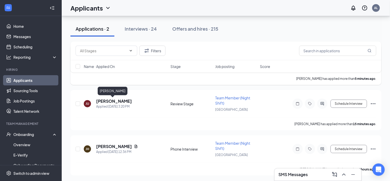
scroll to position [10, 0]
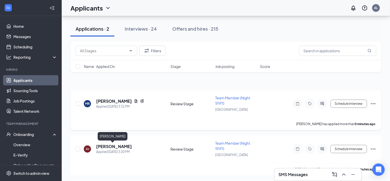
click at [112, 101] on h5 "[PERSON_NAME]" at bounding box center [114, 101] width 36 height 6
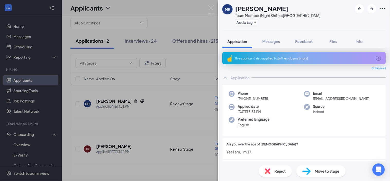
click at [320, 167] on div "Move to stage" at bounding box center [321, 170] width 50 height 11
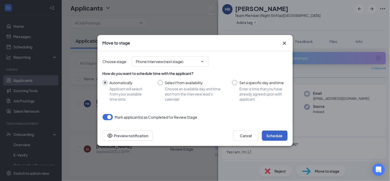
click at [275, 139] on button "Schedule" at bounding box center [275, 135] width 26 height 10
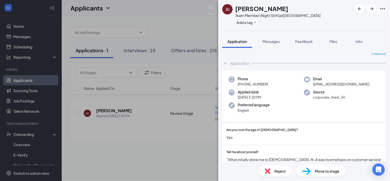
click at [323, 172] on span "Move to stage" at bounding box center [327, 171] width 25 height 6
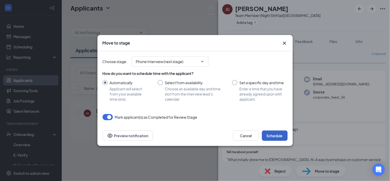
click at [280, 135] on button "Schedule" at bounding box center [275, 135] width 26 height 10
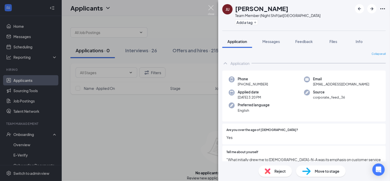
click at [209, 9] on img at bounding box center [211, 10] width 6 height 10
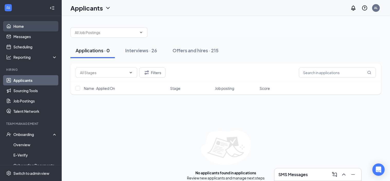
click at [32, 24] on link "Home" at bounding box center [35, 26] width 44 height 10
